Goal: Task Accomplishment & Management: Manage account settings

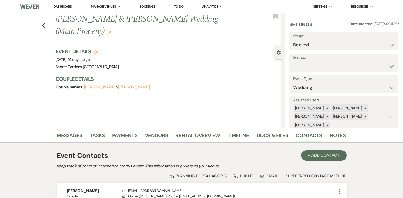
click at [46, 27] on icon "Previous" at bounding box center [44, 25] width 4 height 6
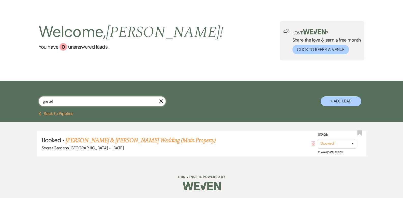
drag, startPoint x: 74, startPoint y: 101, endPoint x: 1, endPoint y: 101, distance: 73.2
click at [1, 101] on div "gretel X + Add Lead" at bounding box center [201, 96] width 403 height 31
type input "[PERSON_NAME]"
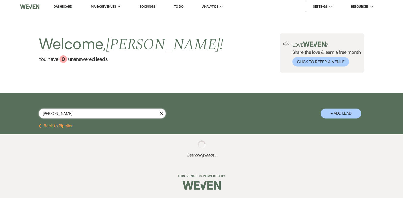
select select "5"
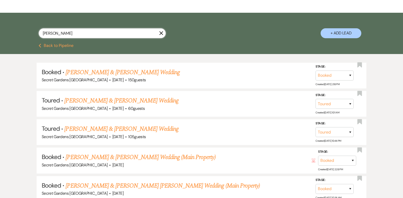
scroll to position [83, 0]
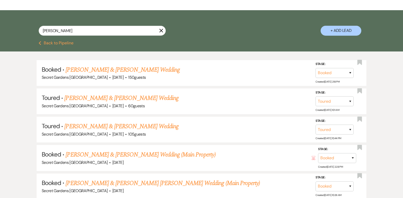
click at [119, 71] on link "[PERSON_NAME] & [PERSON_NAME] Wedding" at bounding box center [123, 69] width 114 height 9
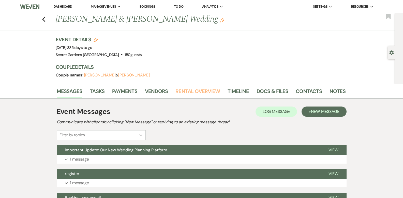
click at [188, 91] on link "Rental Overview" at bounding box center [197, 92] width 45 height 11
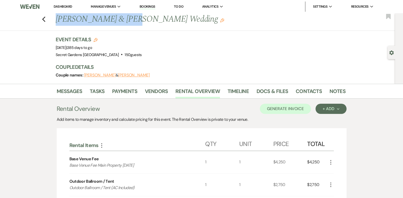
drag, startPoint x: 58, startPoint y: 19, endPoint x: 124, endPoint y: 16, distance: 65.7
click at [124, 16] on h1 "[PERSON_NAME] & [PERSON_NAME] Wedding Edit" at bounding box center [170, 19] width 228 height 12
copy h1 "[PERSON_NAME]"
click at [296, 89] on link "Contacts" at bounding box center [309, 92] width 26 height 11
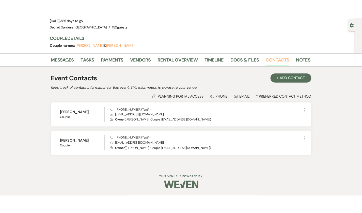
scroll to position [28, 0]
